Goal: Check status: Check status

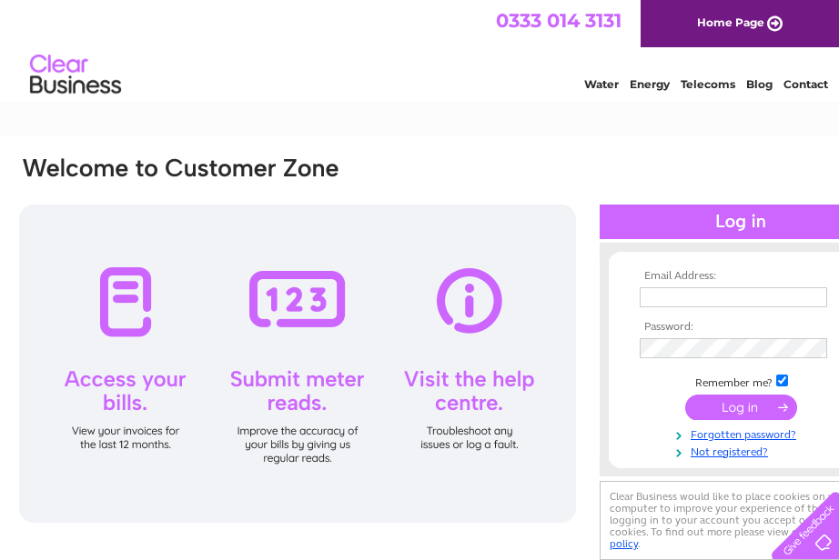
type input "info@servicecare-uk.com"
click at [741, 409] on input "submit" at bounding box center [741, 407] width 112 height 25
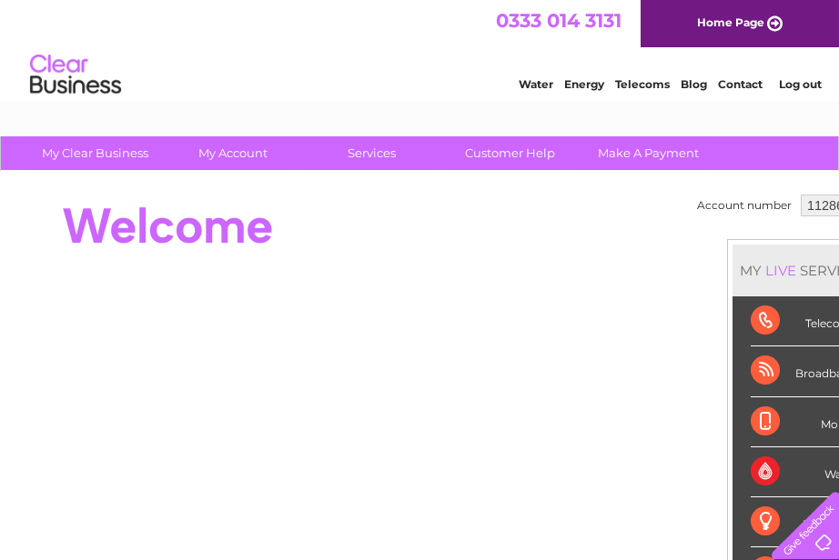
drag, startPoint x: 825, startPoint y: 197, endPoint x: 843, endPoint y: 205, distance: 19.6
select select "1129303"
click at [800, 195] on select "1128669 1129303" at bounding box center [837, 206] width 75 height 22
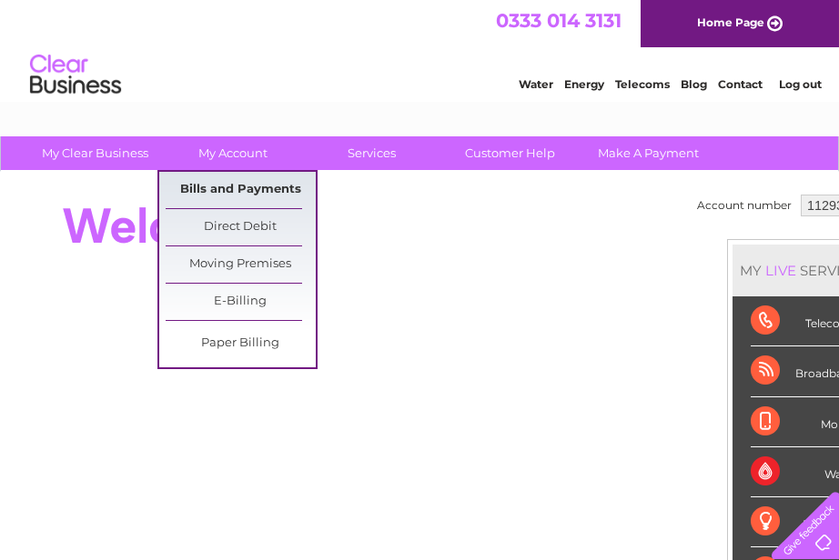
click at [237, 192] on link "Bills and Payments" at bounding box center [241, 190] width 150 height 36
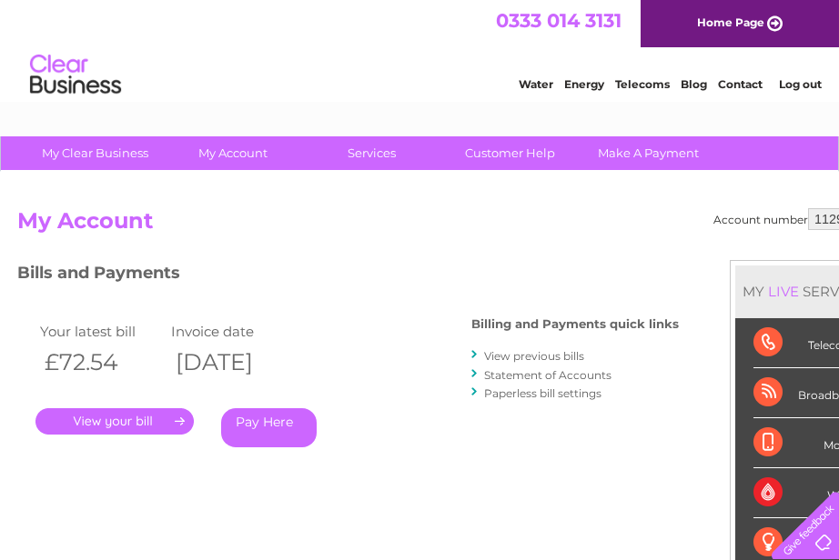
click at [548, 377] on link "Statement of Accounts" at bounding box center [547, 375] width 127 height 14
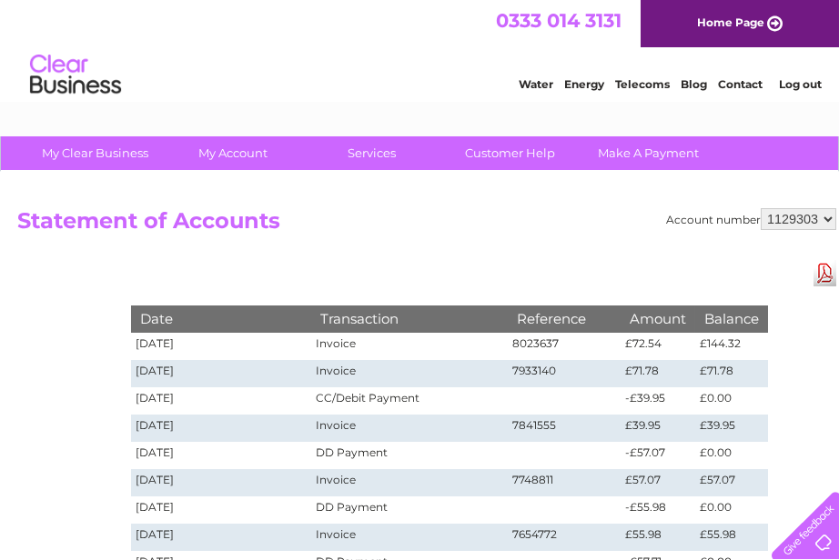
click at [734, 360] on td "£71.78" at bounding box center [731, 373] width 73 height 27
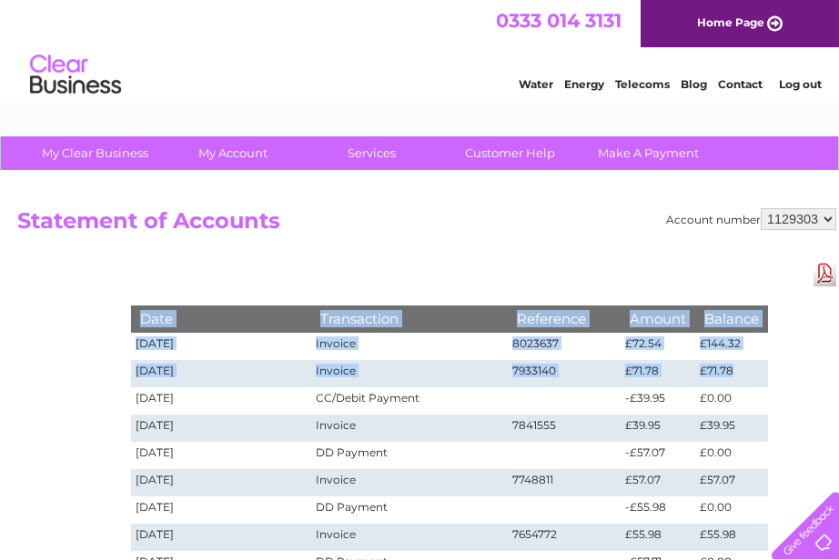
drag, startPoint x: 734, startPoint y: 364, endPoint x: 99, endPoint y: 356, distance: 634.9
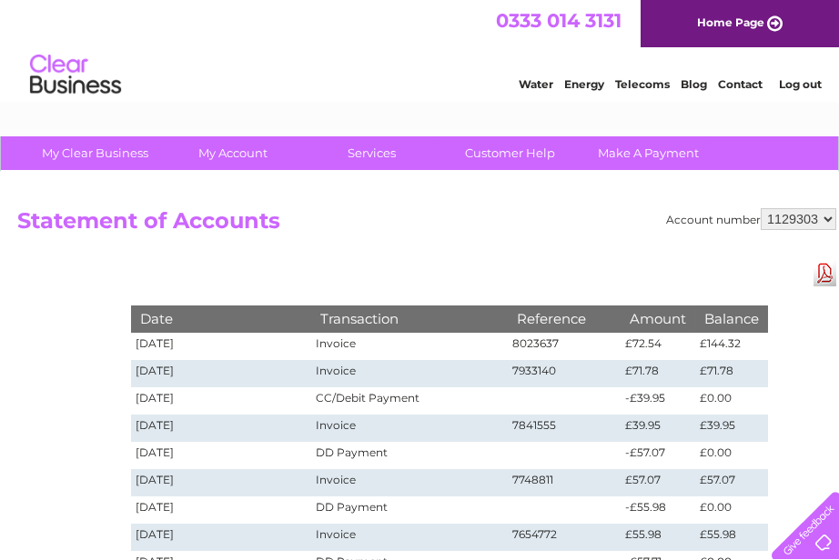
drag, startPoint x: 99, startPoint y: 356, endPoint x: 34, endPoint y: 381, distance: 70.3
click at [34, 381] on div "Account number 1128669 1129303 Statement of Accounts Download Pdf Date Transact…" at bounding box center [450, 549] width 900 height 754
click at [748, 87] on link "Contact" at bounding box center [740, 84] width 45 height 14
